Goal: Book appointment/travel/reservation

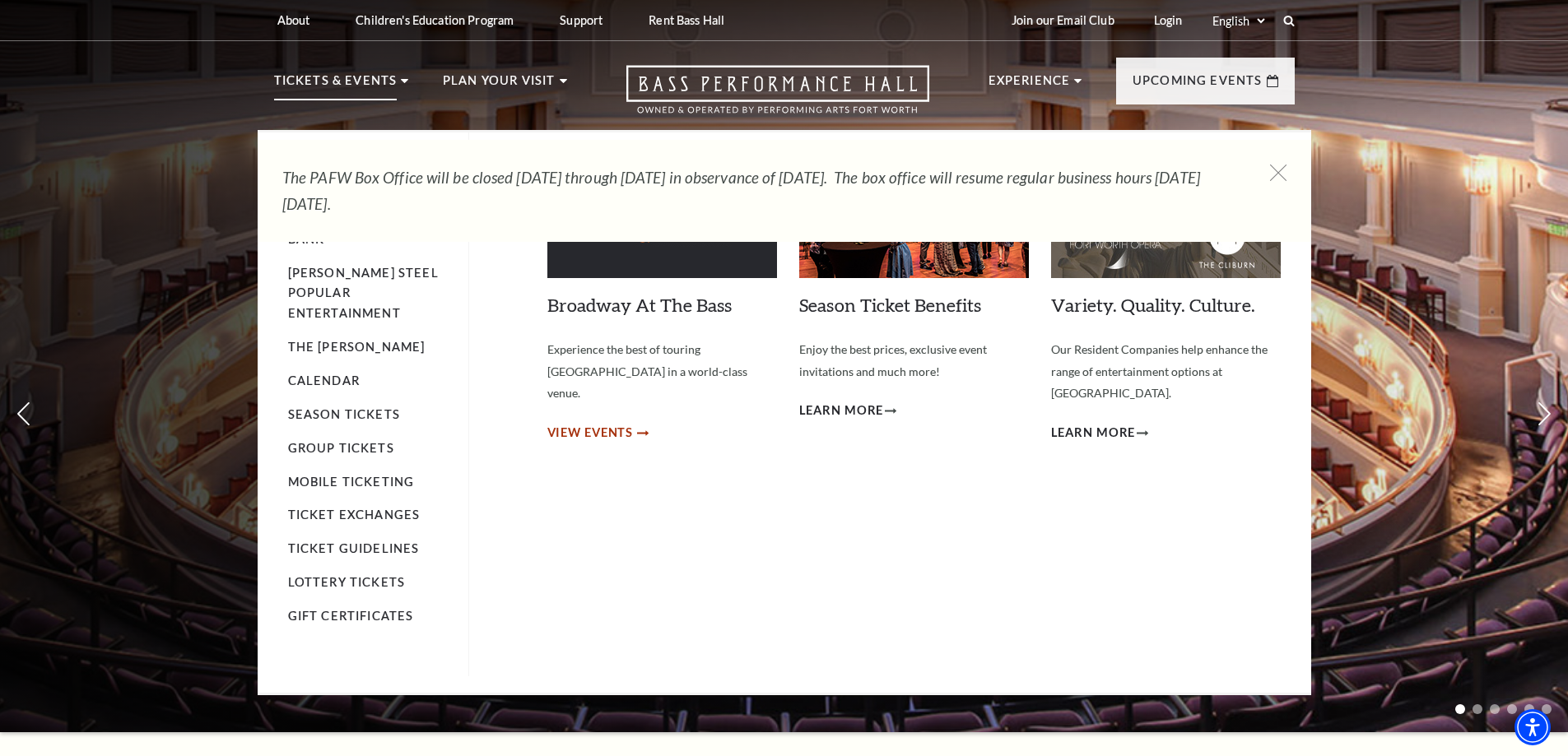
click at [584, 423] on span "View Events" at bounding box center [590, 433] width 86 height 21
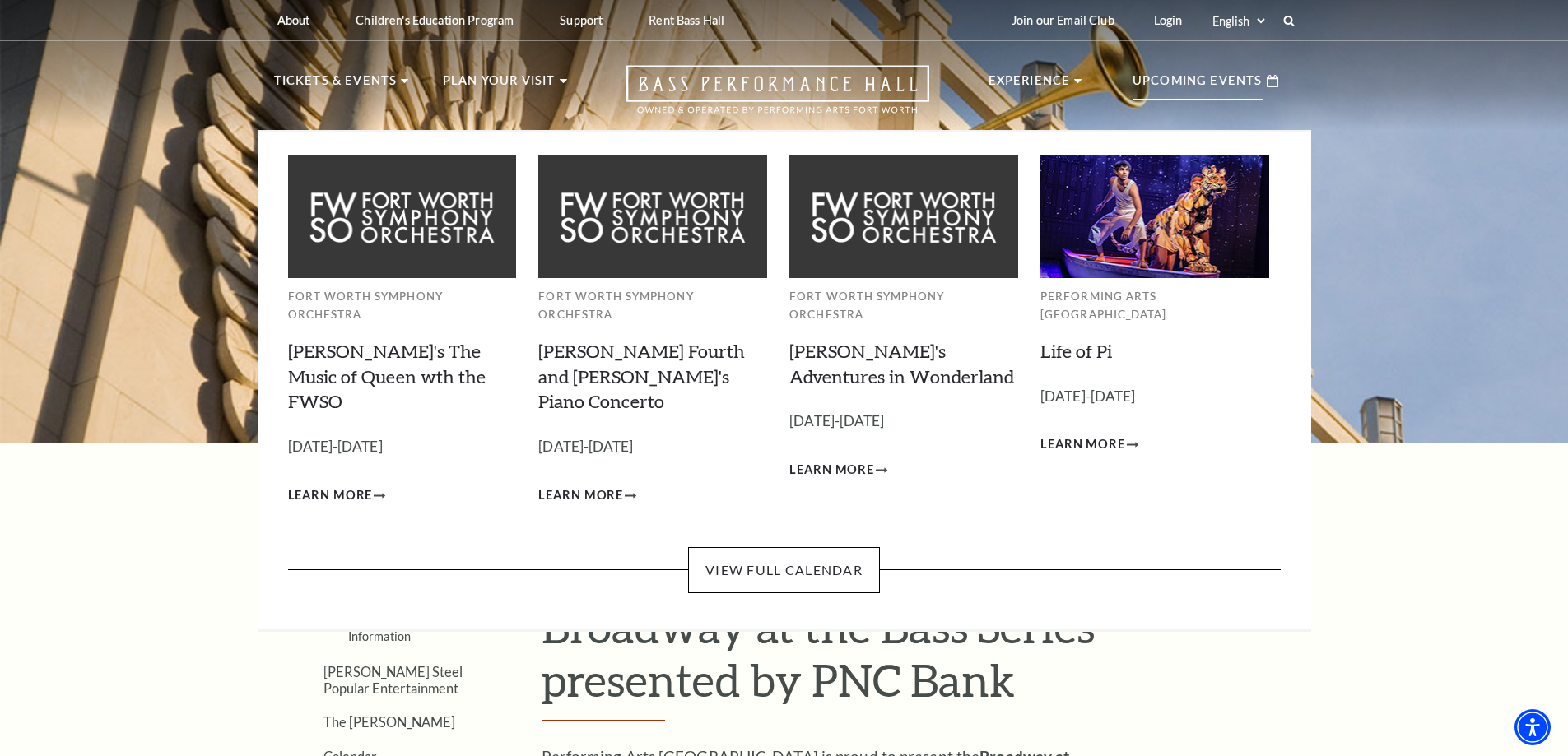
click at [1181, 75] on p "Upcoming Events" at bounding box center [1197, 85] width 130 height 30
click at [1126, 387] on p "[DATE]-[DATE]" at bounding box center [1155, 397] width 229 height 24
click at [1131, 385] on p "[DATE]-[DATE]" at bounding box center [1155, 397] width 229 height 24
click at [1093, 434] on span "Learn More" at bounding box center [1082, 444] width 85 height 21
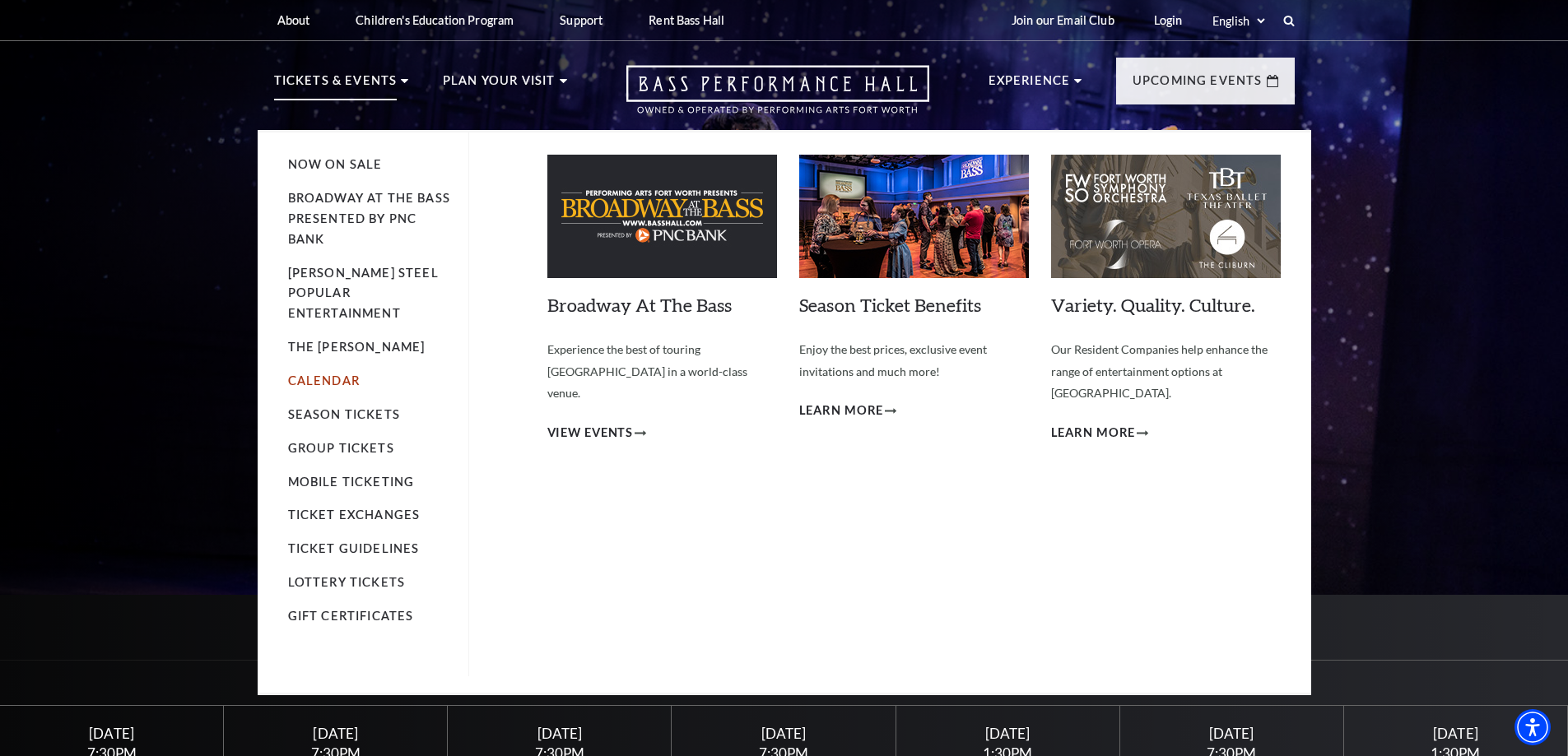
click at [322, 373] on link "Calendar" at bounding box center [324, 380] width 71 height 14
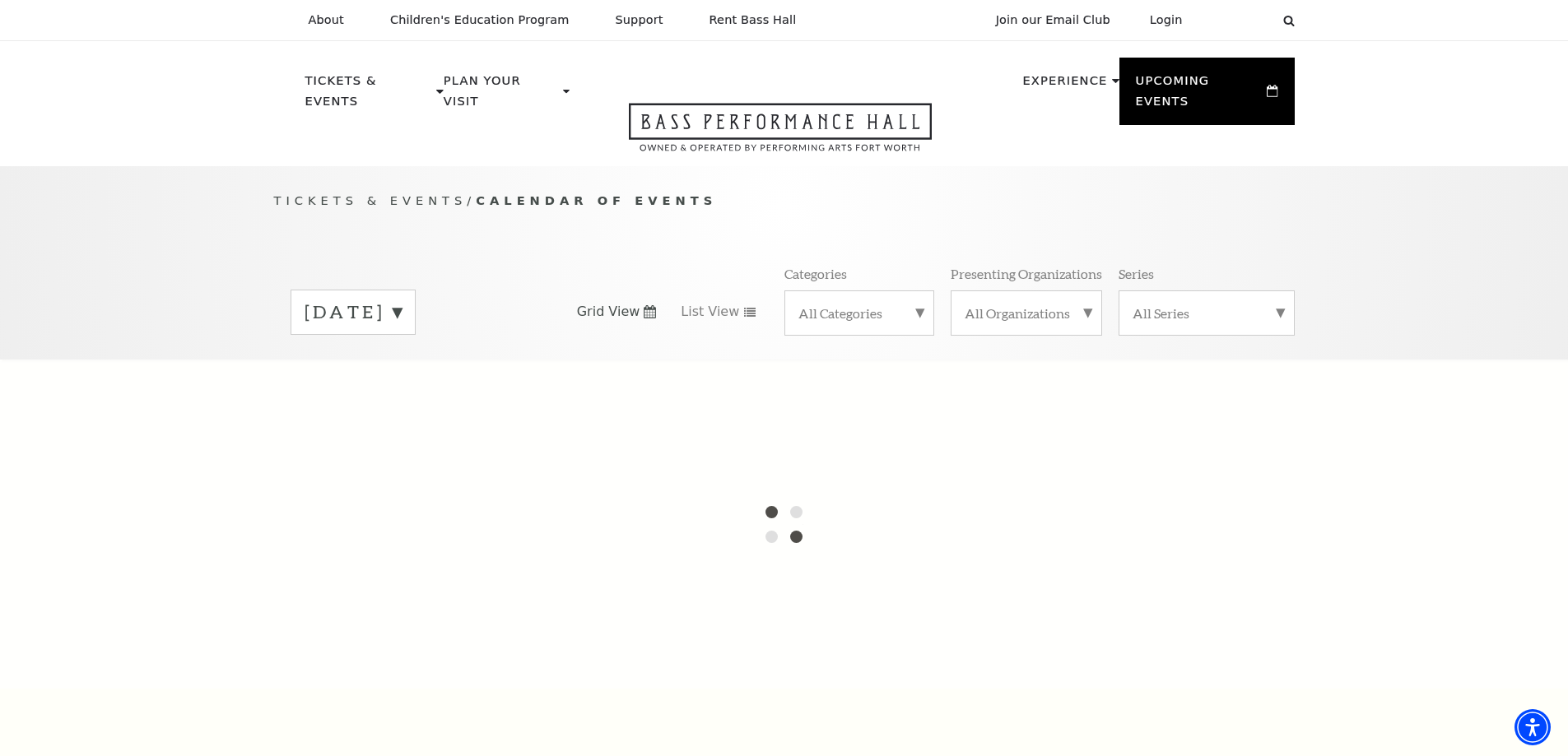
click at [416, 290] on div "August 2025" at bounding box center [353, 312] width 125 height 46
click at [402, 333] on label "September 2025" at bounding box center [353, 347] width 97 height 36
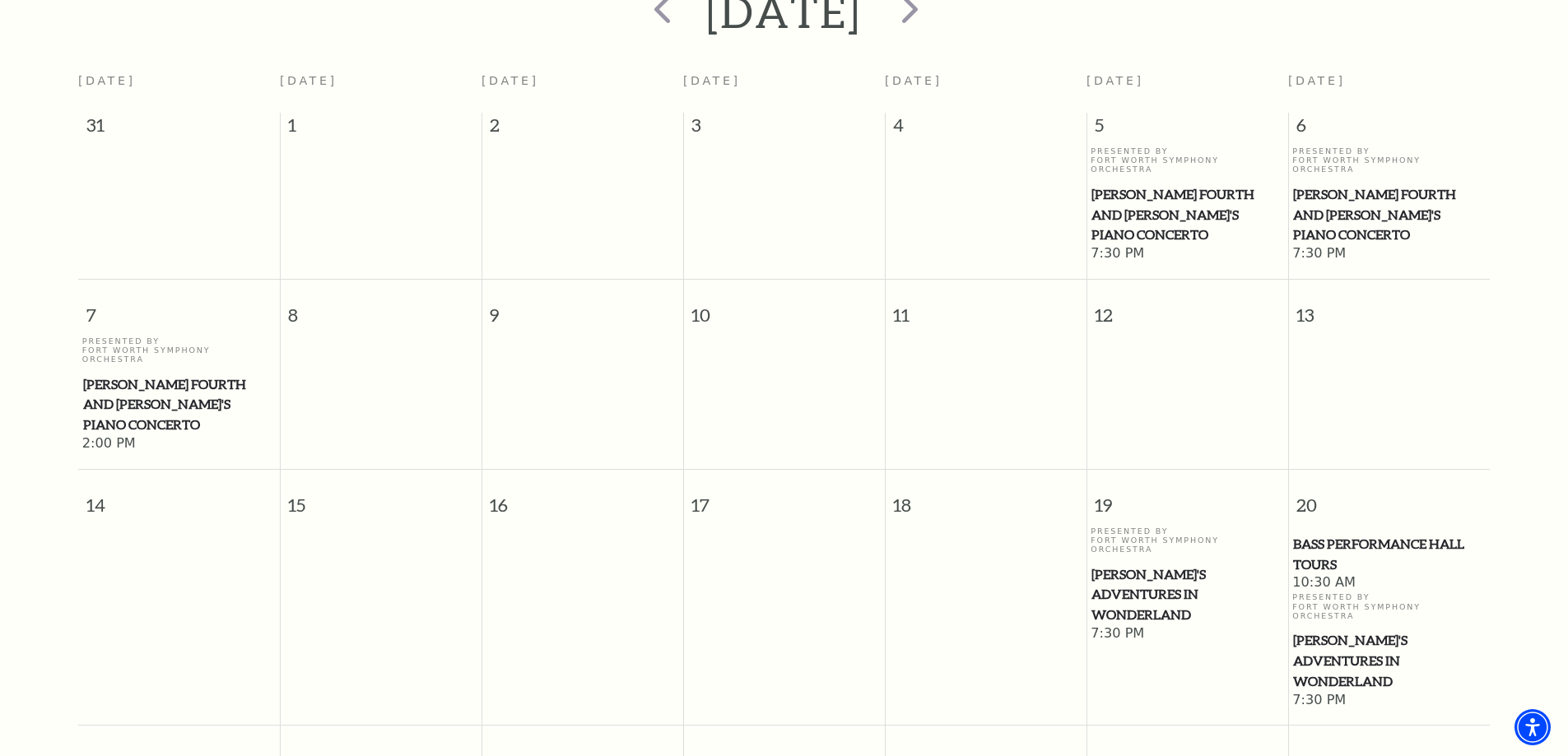
scroll to position [63, 0]
